Goal: Navigation & Orientation: Find specific page/section

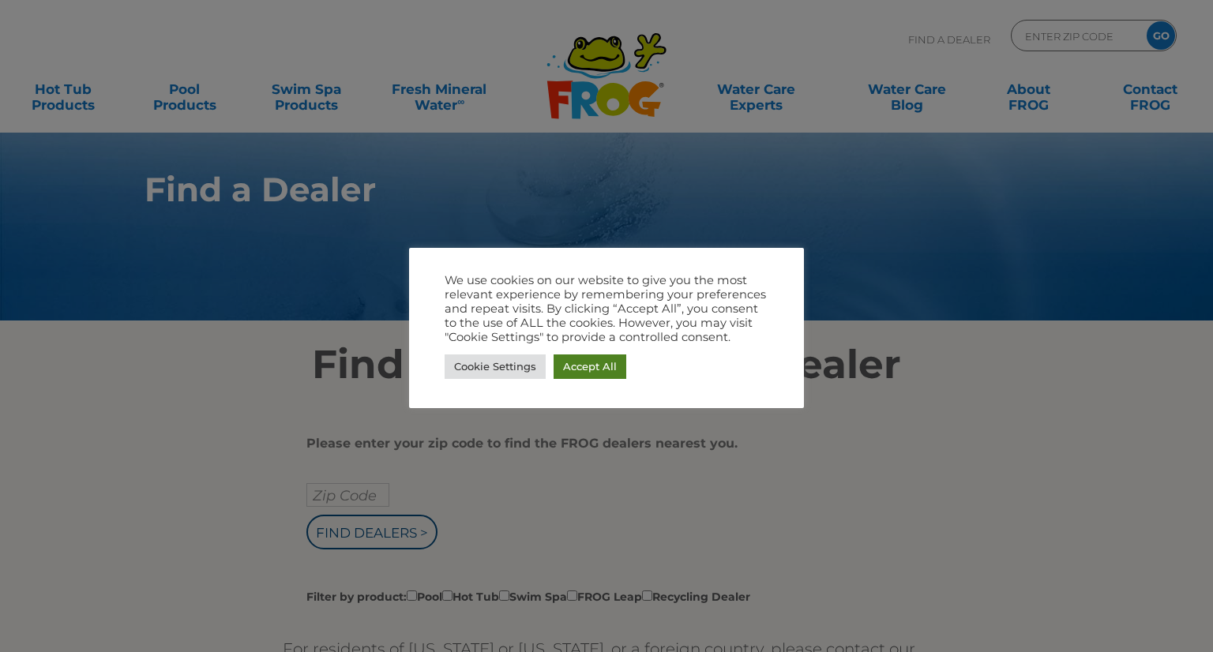
click at [591, 361] on link "Accept All" at bounding box center [589, 366] width 73 height 24
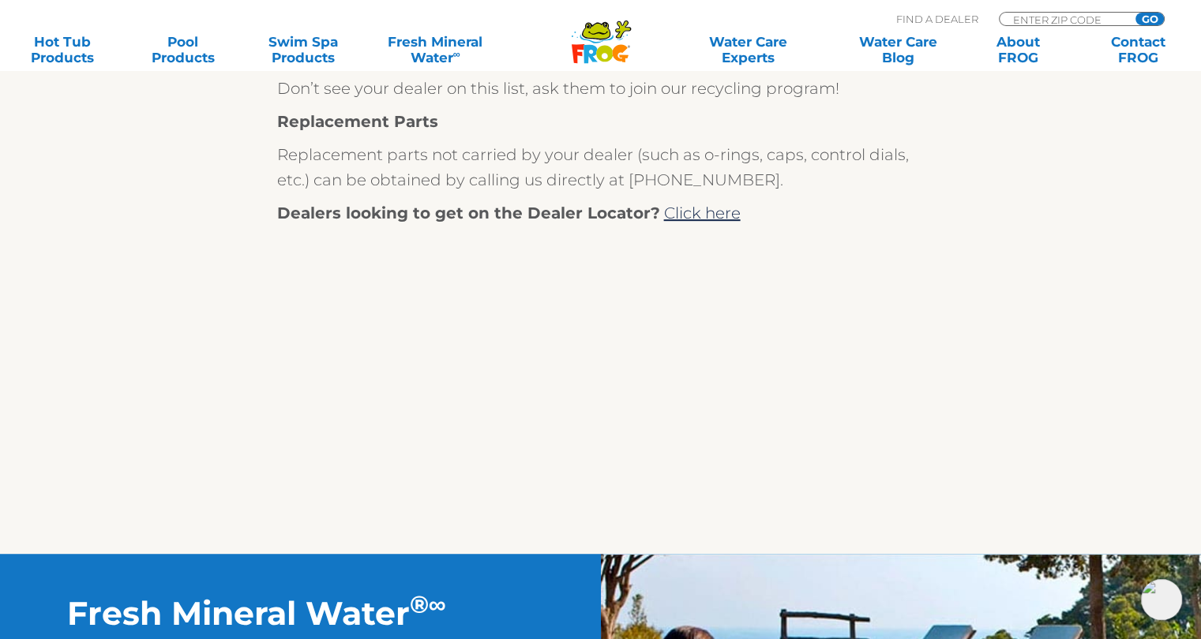
scroll to position [789, 0]
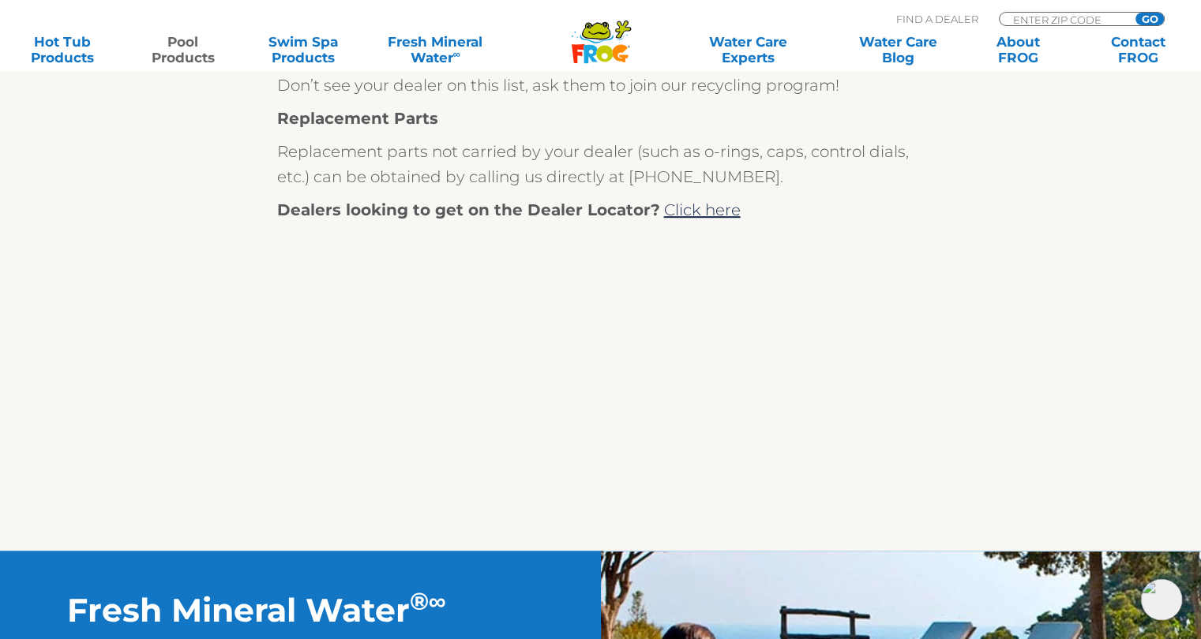
click at [190, 42] on link "Pool Products" at bounding box center [182, 50] width 93 height 32
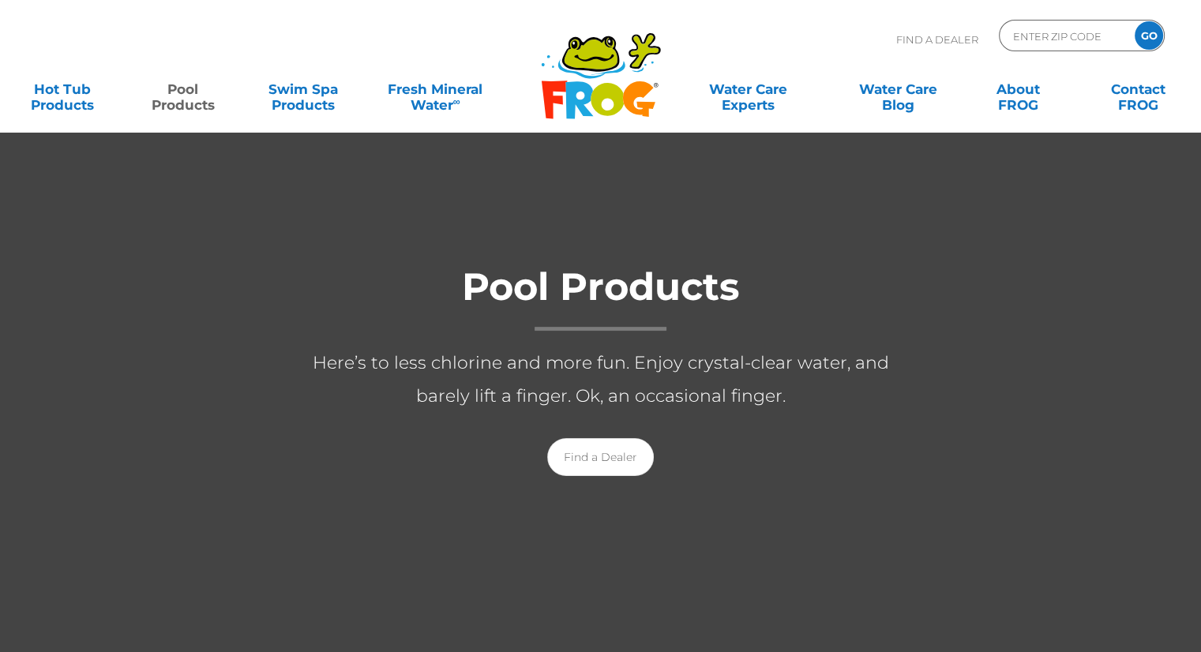
scroll to position [158, 0]
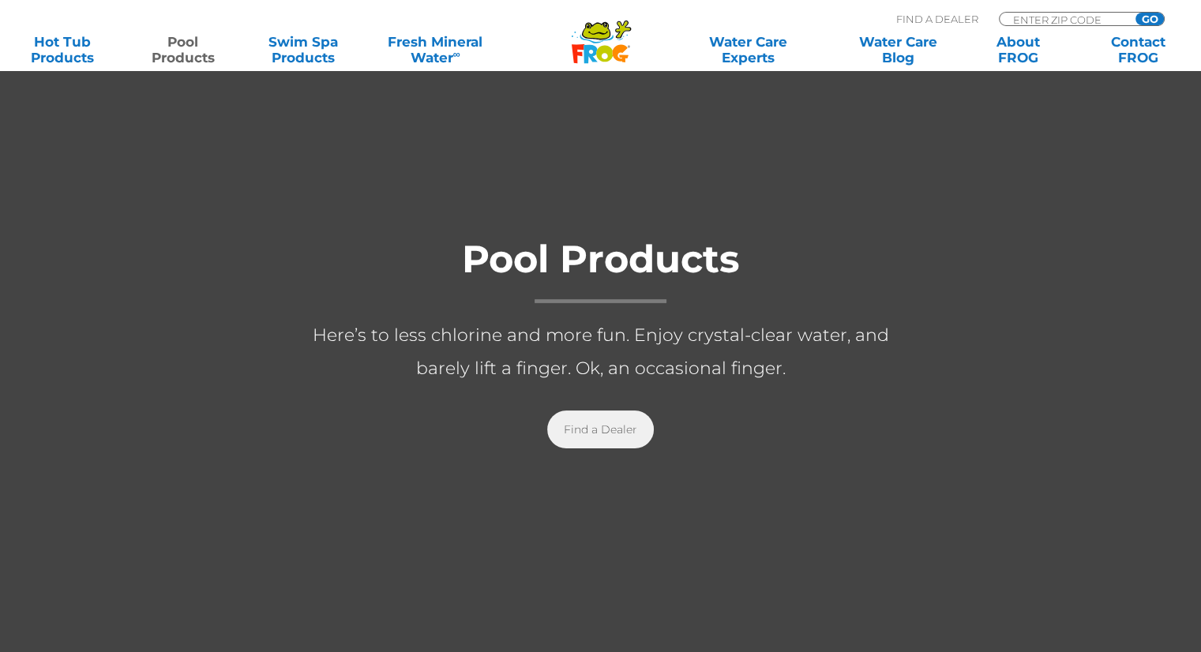
click at [606, 421] on link "Find a Dealer" at bounding box center [600, 430] width 107 height 38
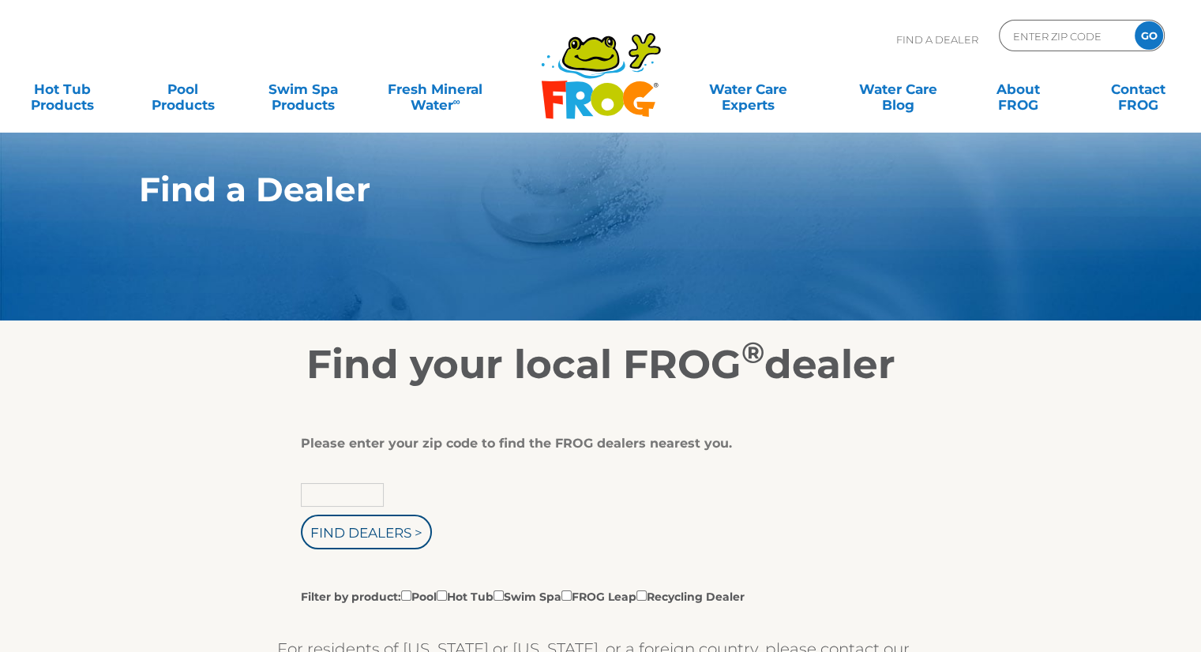
click at [348, 490] on input "text" at bounding box center [342, 495] width 83 height 24
type input "89104"
click at [335, 538] on input "Find Dealers >" at bounding box center [366, 532] width 131 height 35
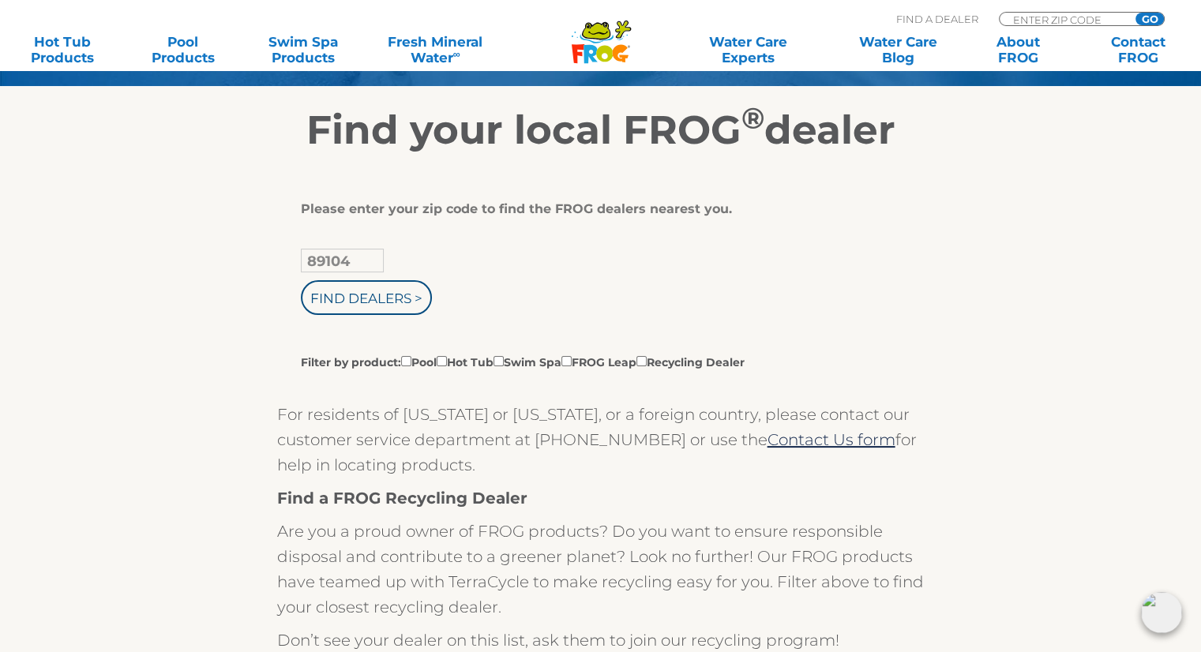
scroll to position [237, 0]
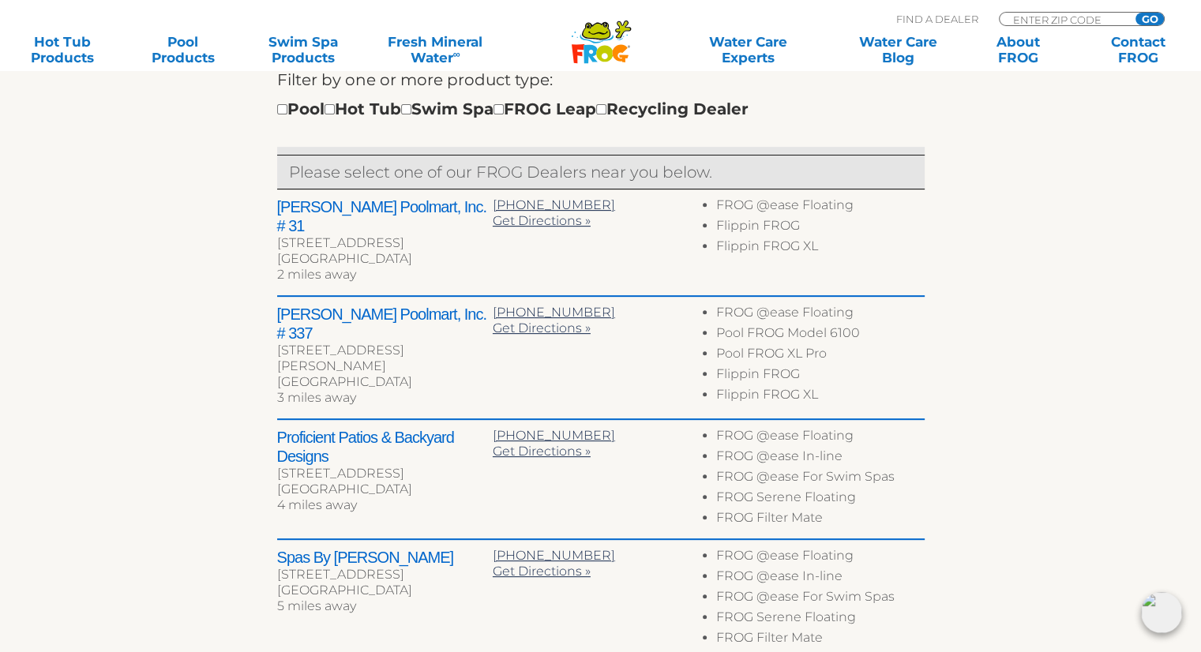
scroll to position [553, 0]
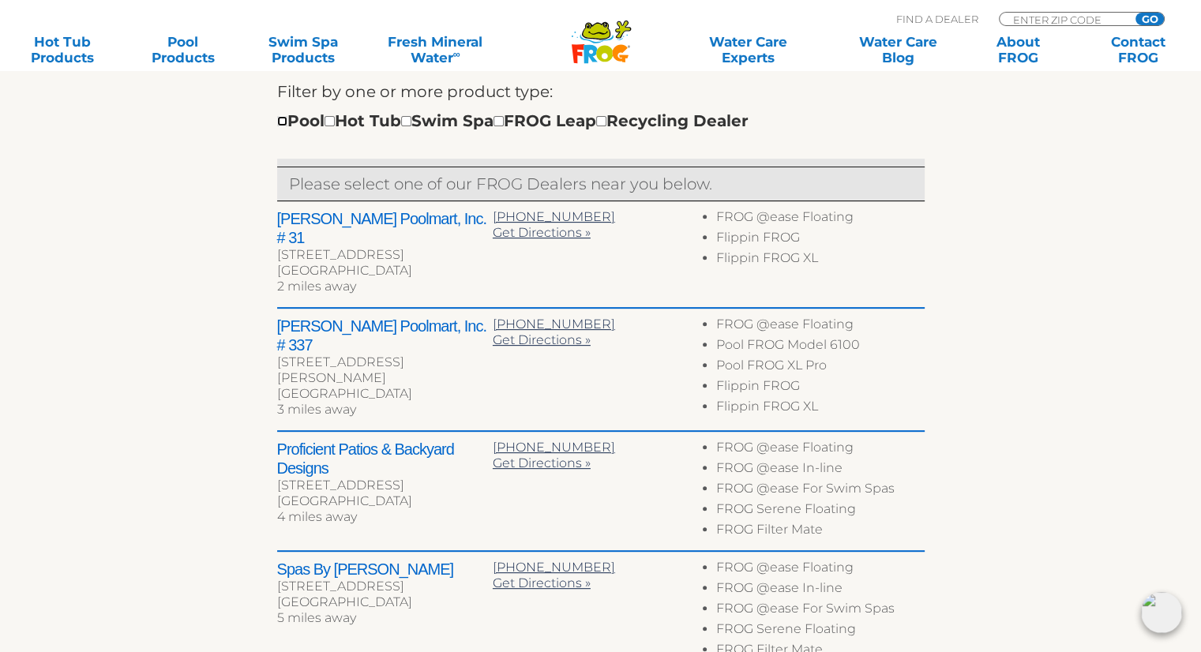
click at [281, 119] on input "checkbox" at bounding box center [282, 121] width 10 height 10
checkbox input "true"
